Goal: Check status

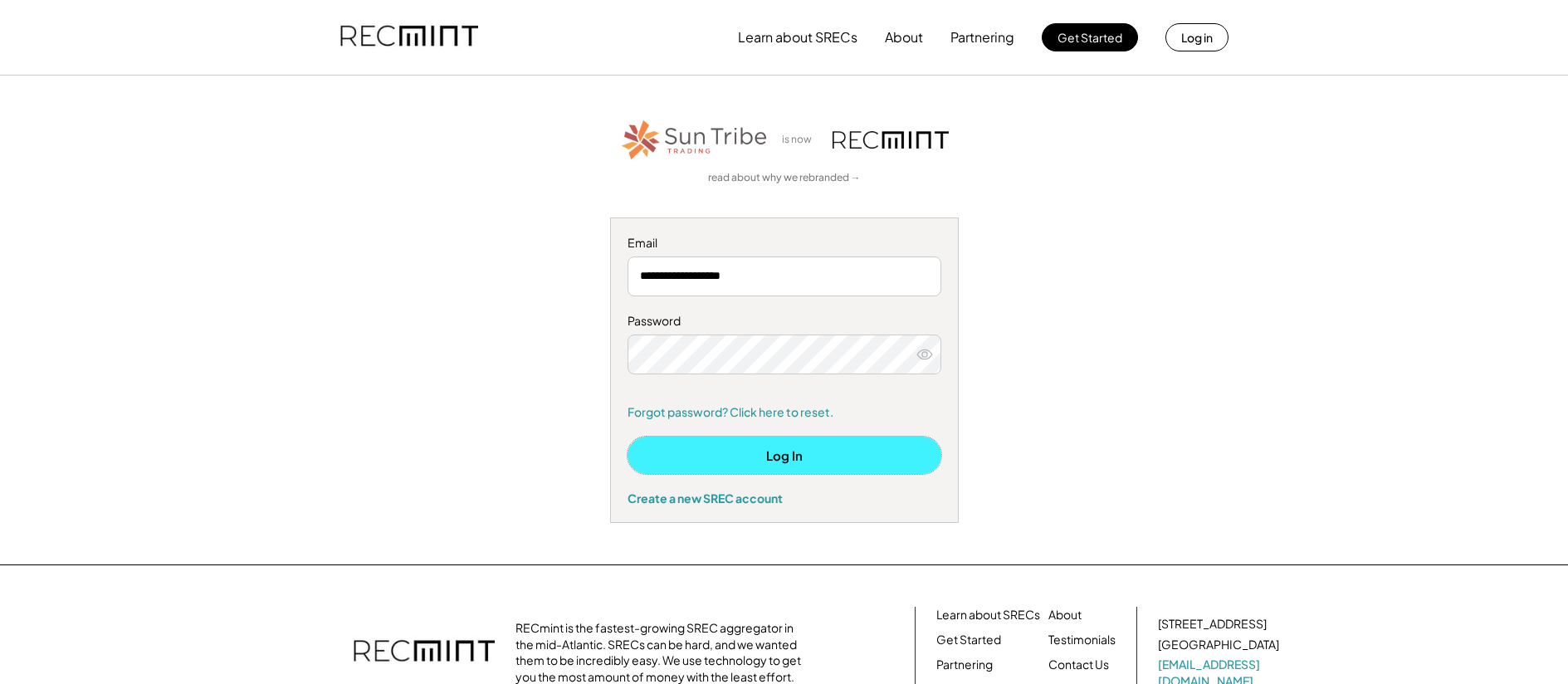
click at [808, 445] on button "Log In" at bounding box center [784, 455] width 314 height 38
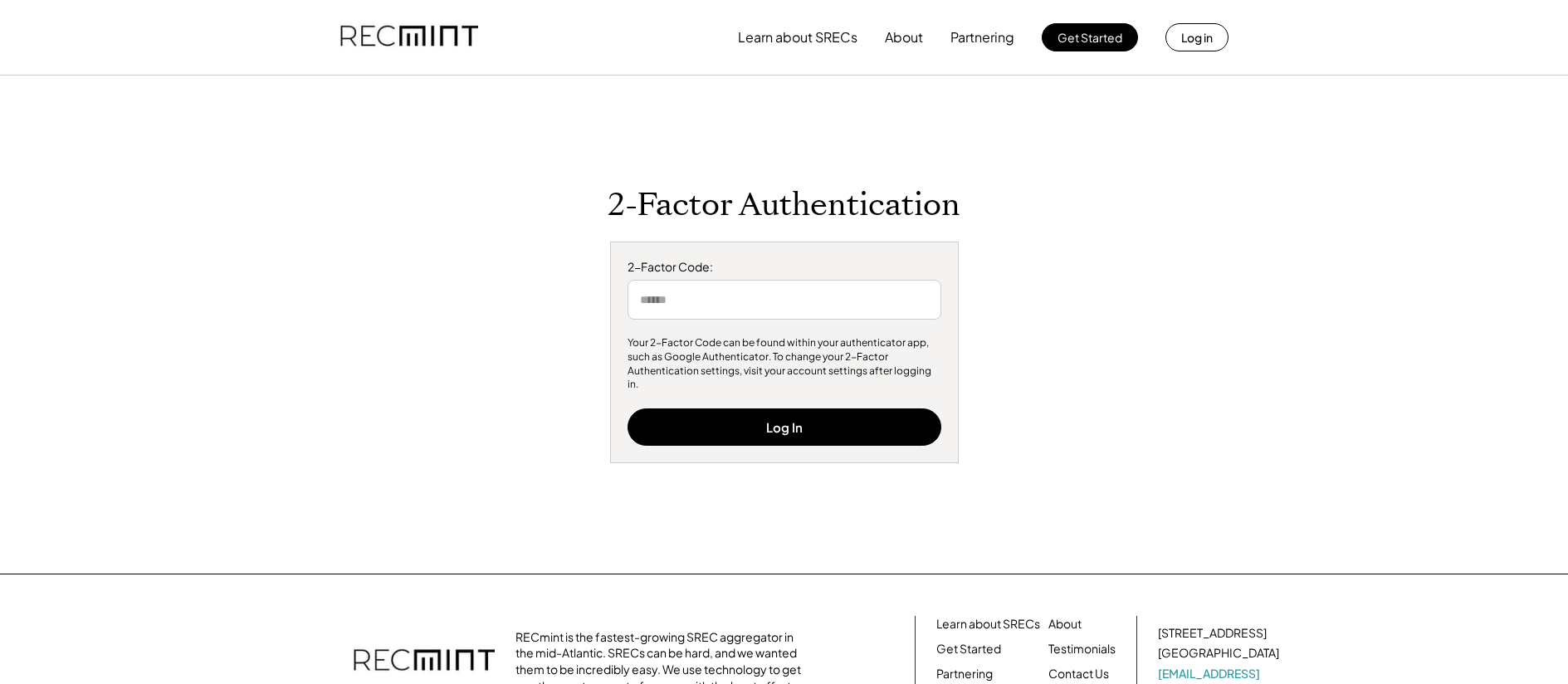
click at [752, 315] on input "input" at bounding box center [784, 299] width 314 height 40
click at [747, 320] on input "input" at bounding box center [784, 299] width 314 height 40
type input "******"
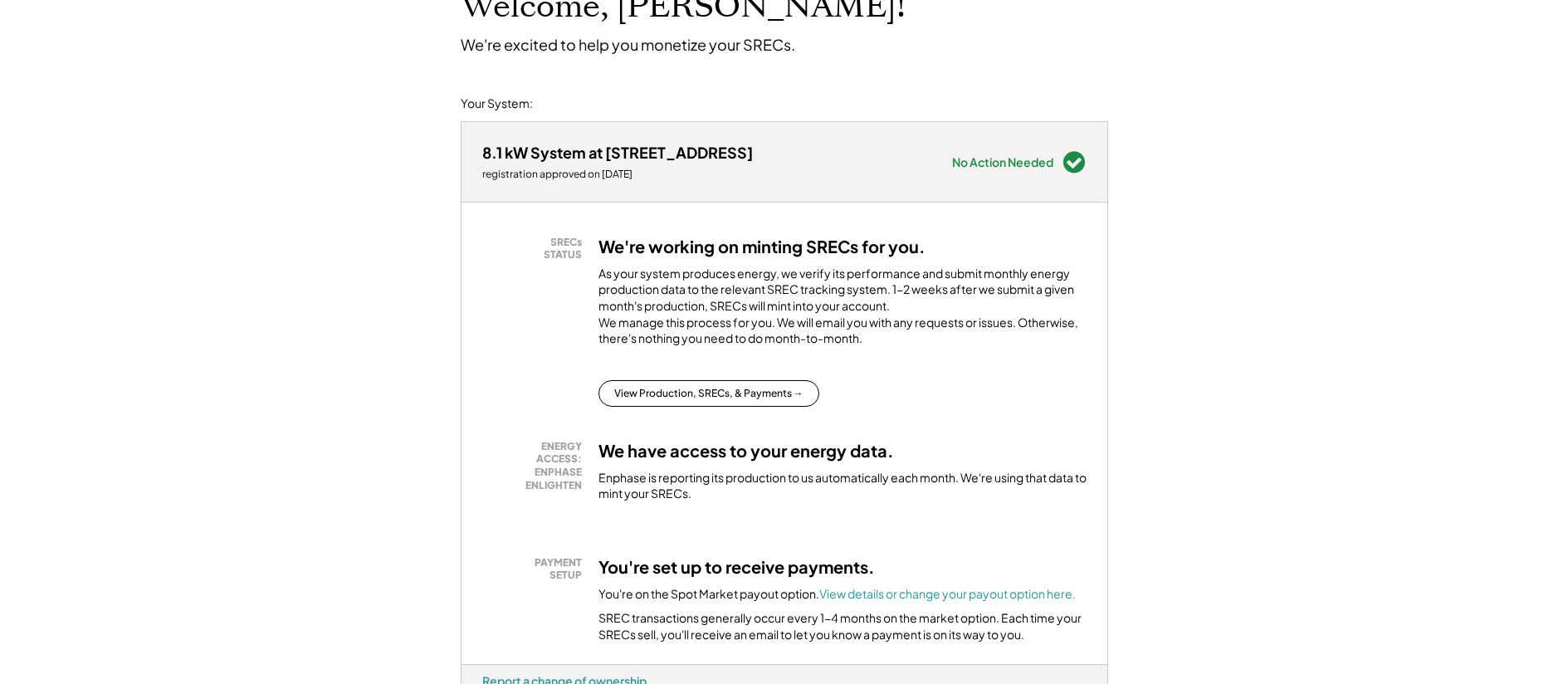
scroll to position [132, 0]
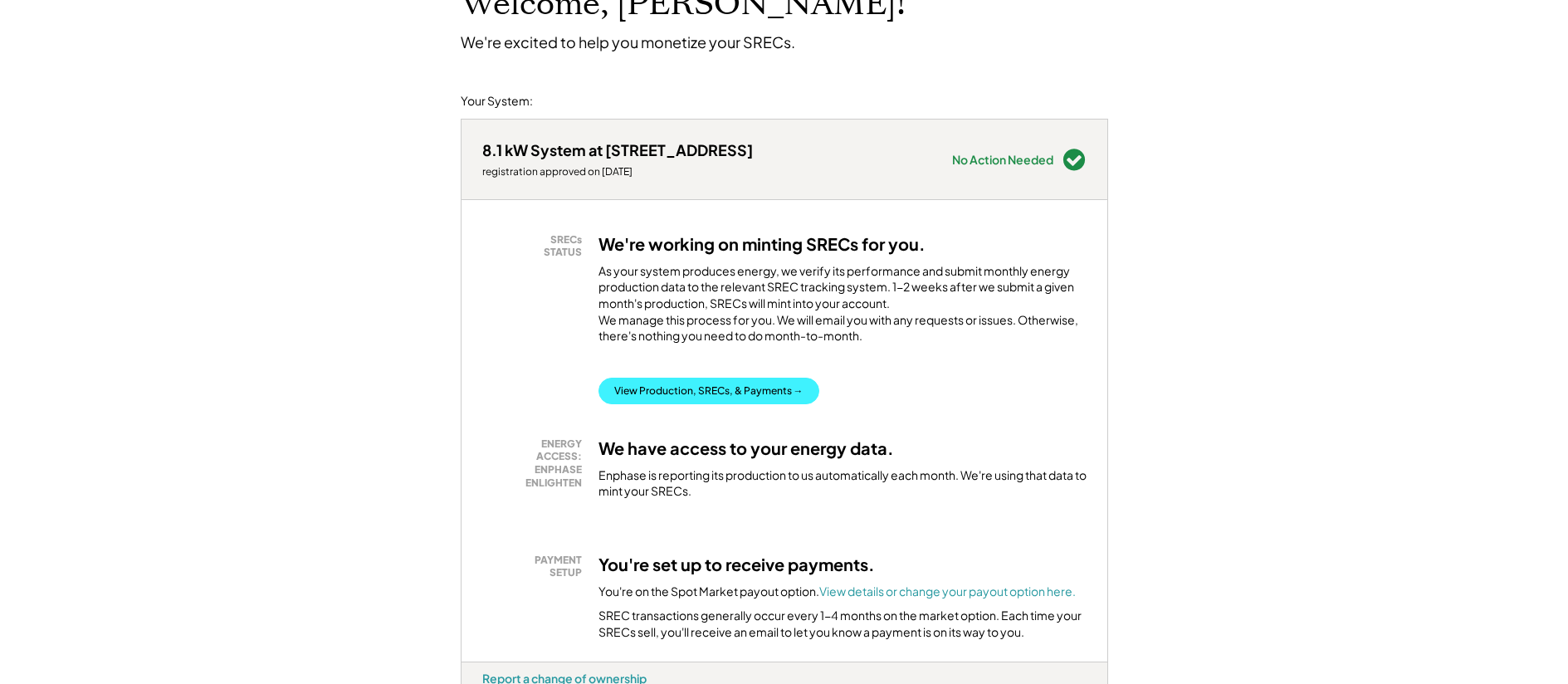
click at [747, 405] on button "View Production, SRECs, & Payments →" at bounding box center [708, 390] width 221 height 26
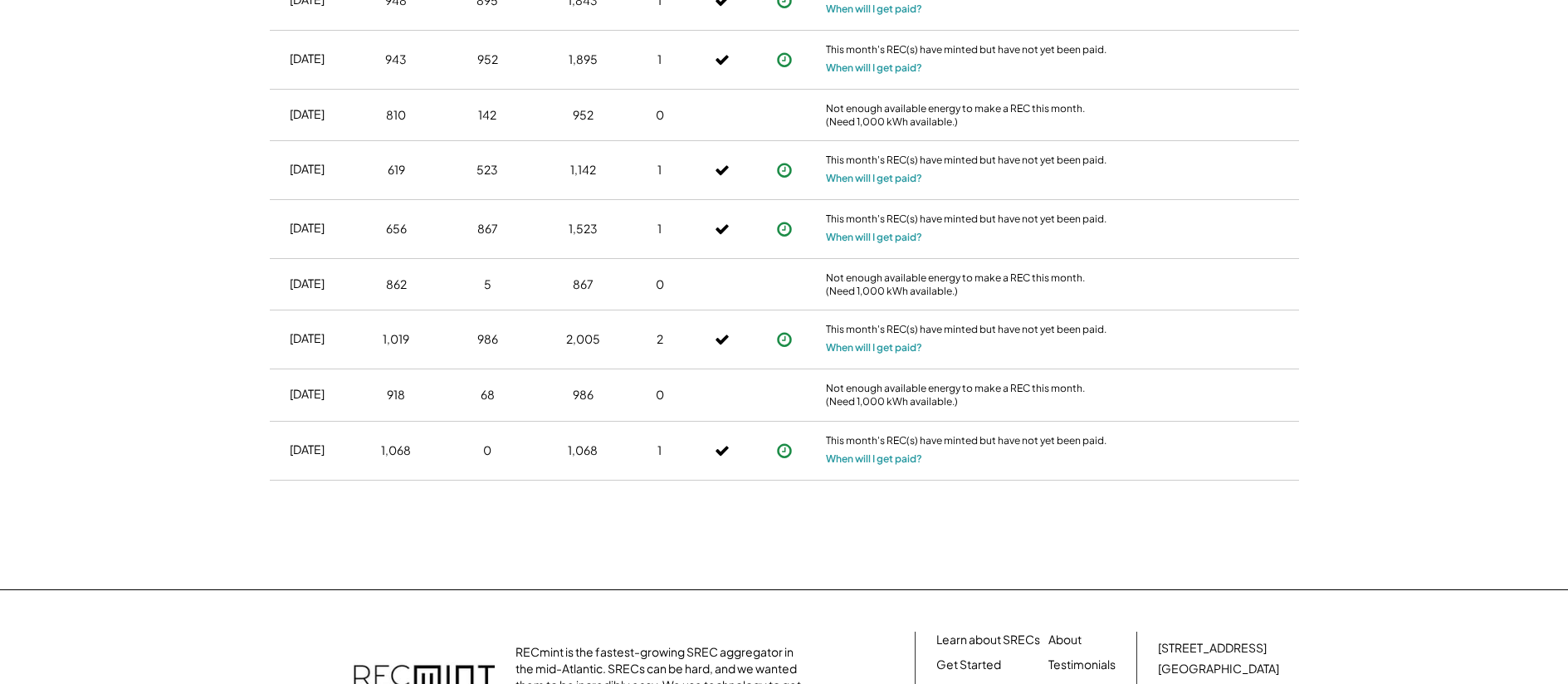
scroll to position [1453, 0]
click at [897, 455] on button "When will I get paid?" at bounding box center [874, 458] width 96 height 17
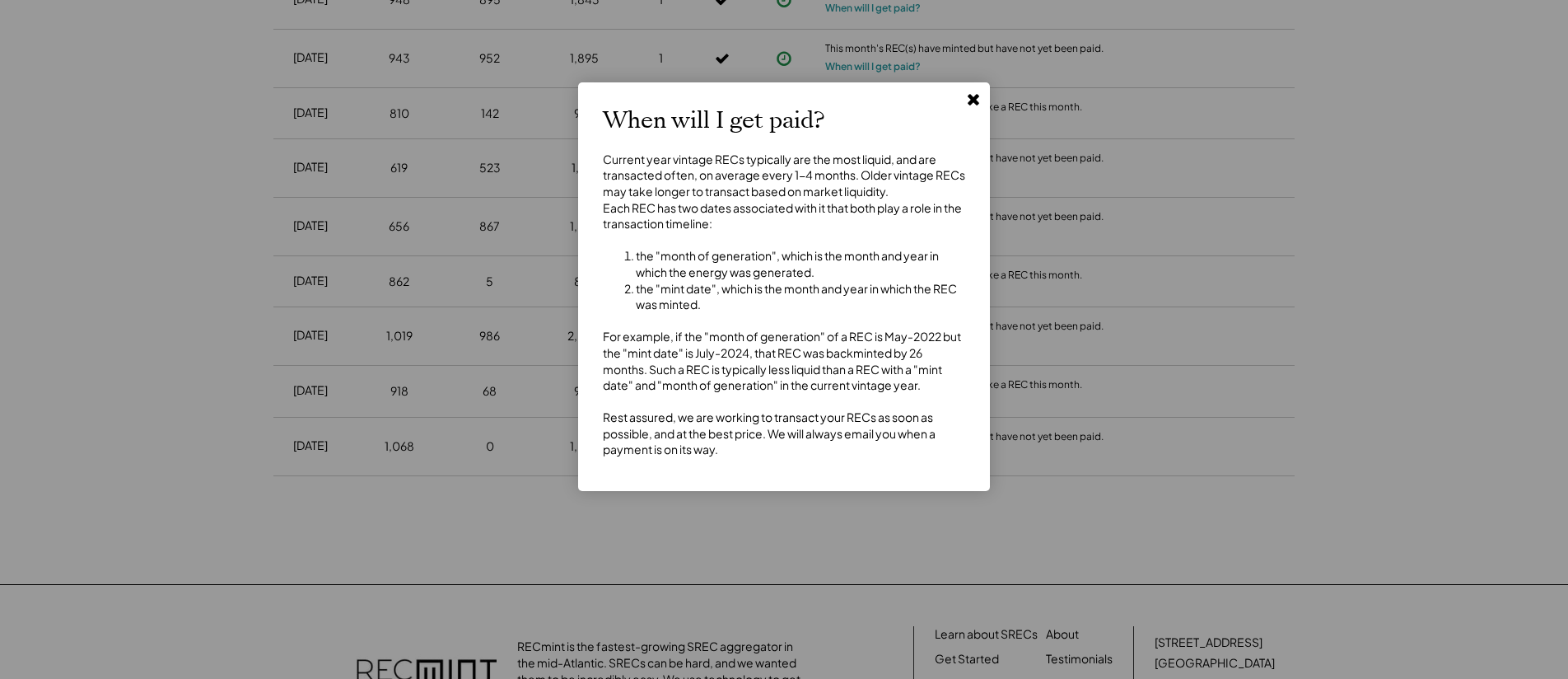
click at [807, 425] on div "Current year vintage RECs typically are the most liquid, and are transacted oft…" at bounding box center [784, 304] width 362 height 306
click at [963, 99] on button at bounding box center [973, 99] width 24 height 24
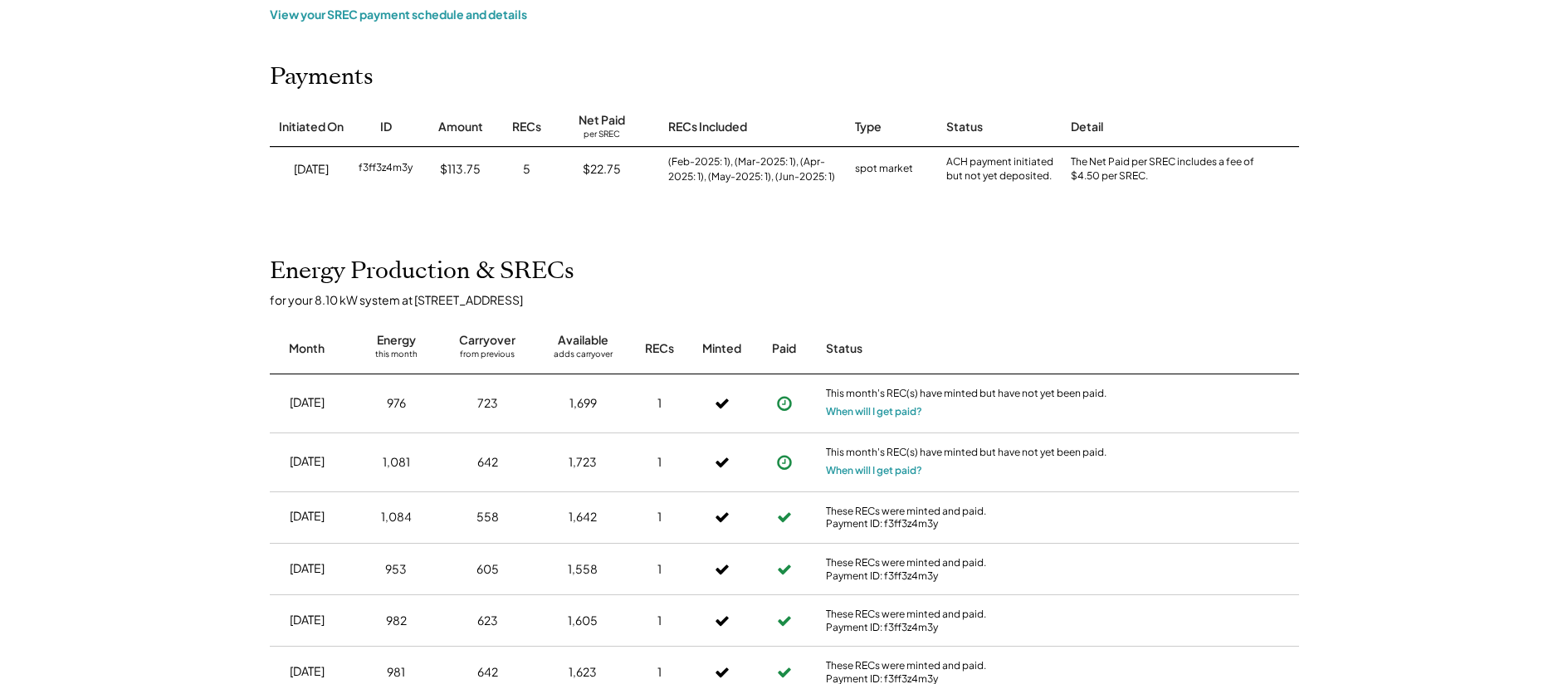
scroll to position [0, 0]
